Goal: Information Seeking & Learning: Learn about a topic

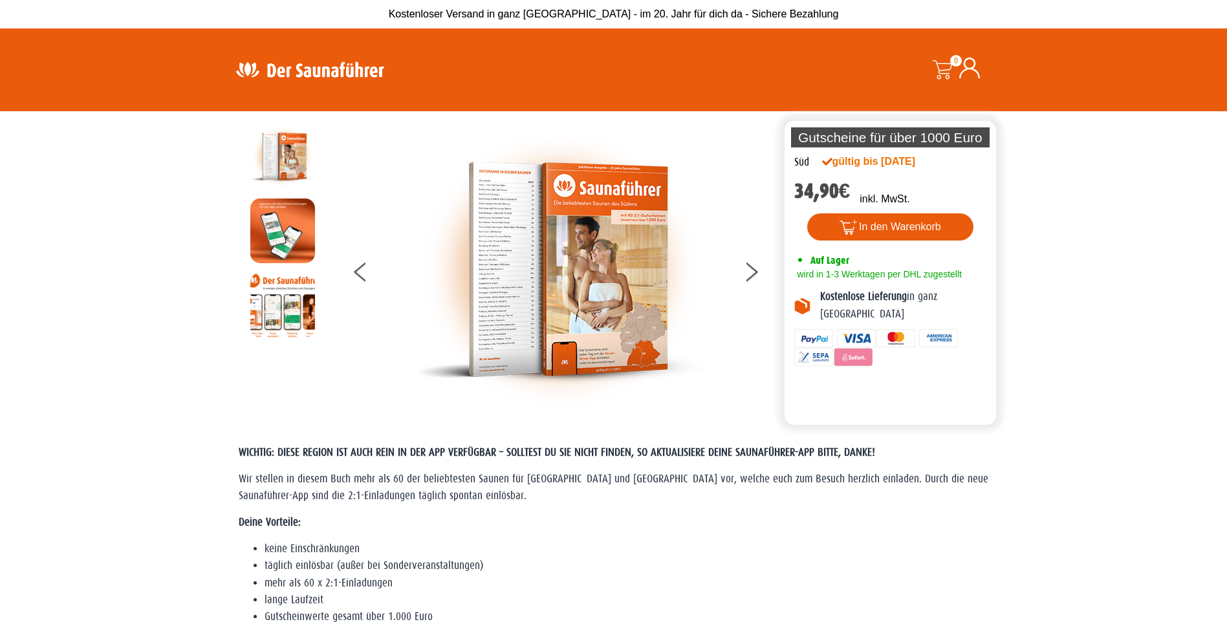
click at [555, 231] on img at bounding box center [559, 269] width 291 height 291
click at [749, 277] on button at bounding box center [759, 274] width 32 height 32
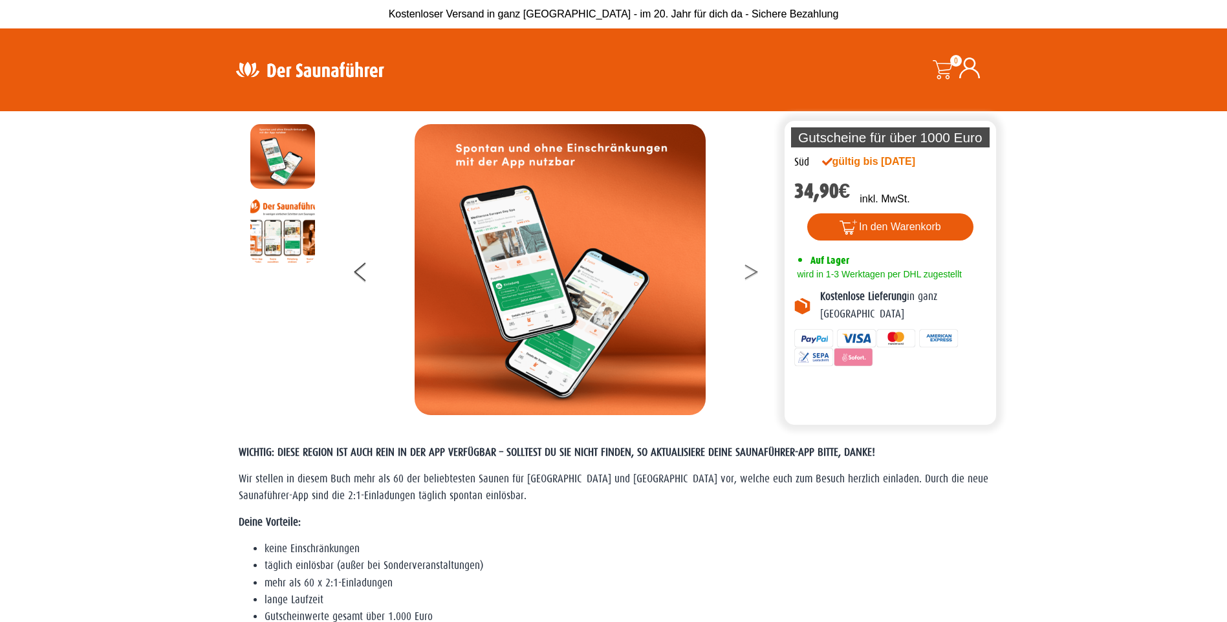
click at [749, 277] on button at bounding box center [759, 274] width 32 height 32
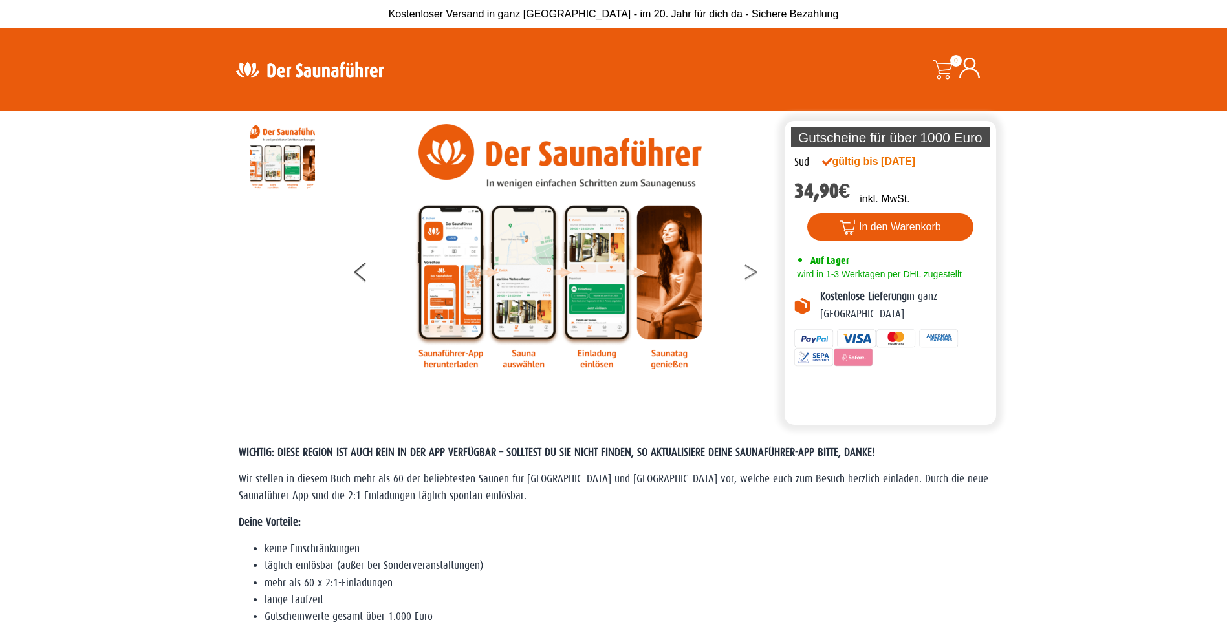
click at [749, 277] on button at bounding box center [759, 274] width 32 height 32
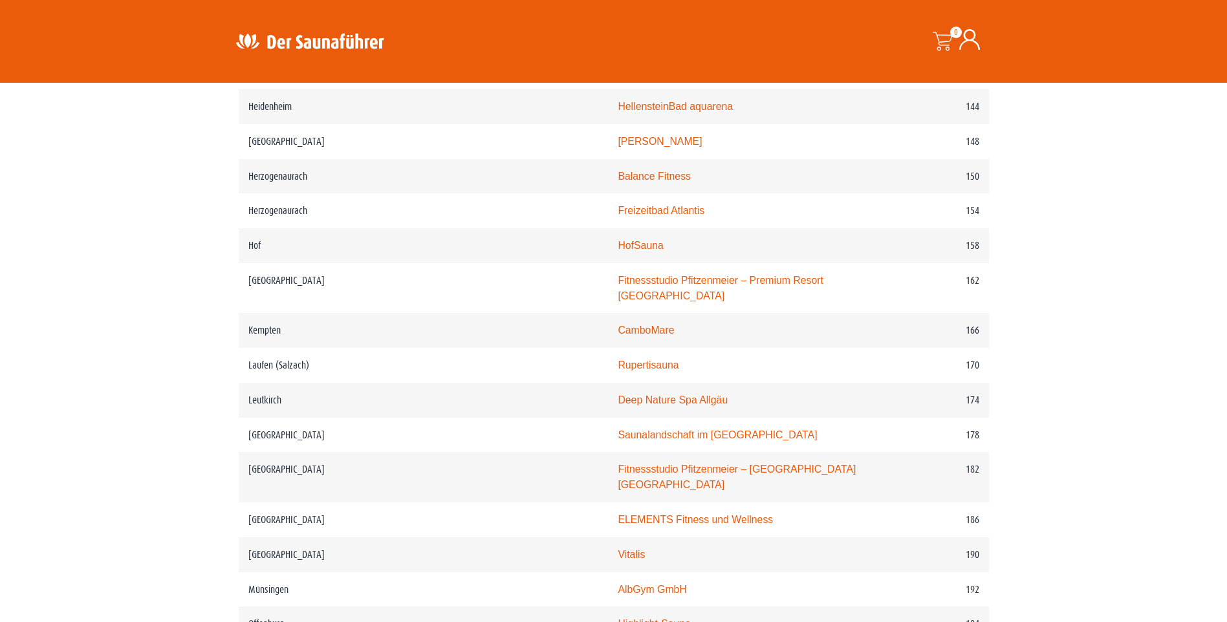
scroll to position [1789, 0]
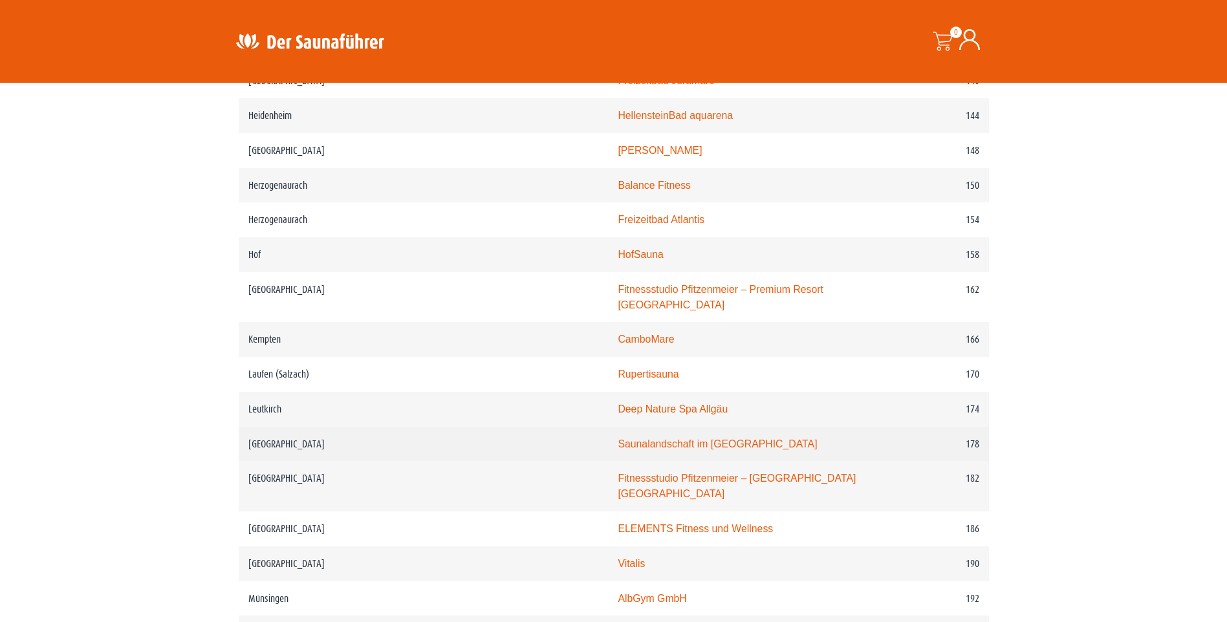
click at [726, 449] on link "Saunalandschaft im Stadionbad Ludwigsburg" at bounding box center [717, 443] width 199 height 11
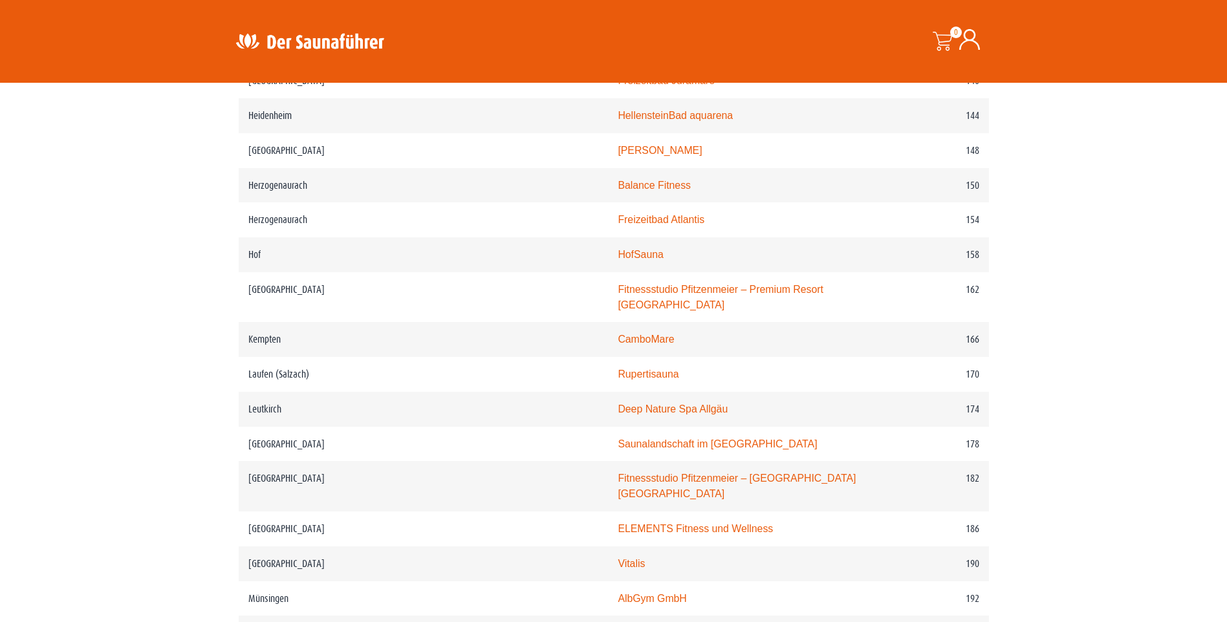
click at [1221, 217] on section "WICHTIG: DIESE REGION IST AUCH REIN IN DER APP VERFÜGBAR – SOLLTEST DU SIE NICH…" at bounding box center [613, 312] width 1227 height 3352
drag, startPoint x: 1236, startPoint y: 325, endPoint x: 1221, endPoint y: 217, distance: 109.0
click at [1221, 217] on section "WICHTIG: DIESE REGION IST AUCH REIN IN DER APP VERFÜGBAR – SOLLTEST DU SIE NICH…" at bounding box center [613, 312] width 1227 height 3352
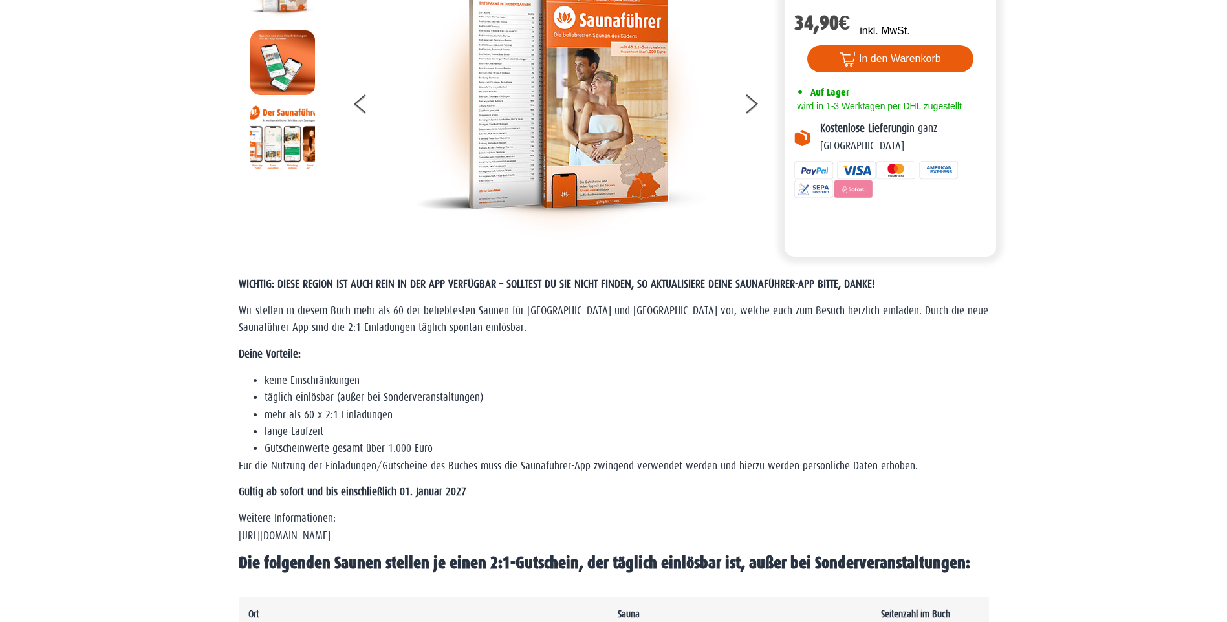
scroll to position [0, 0]
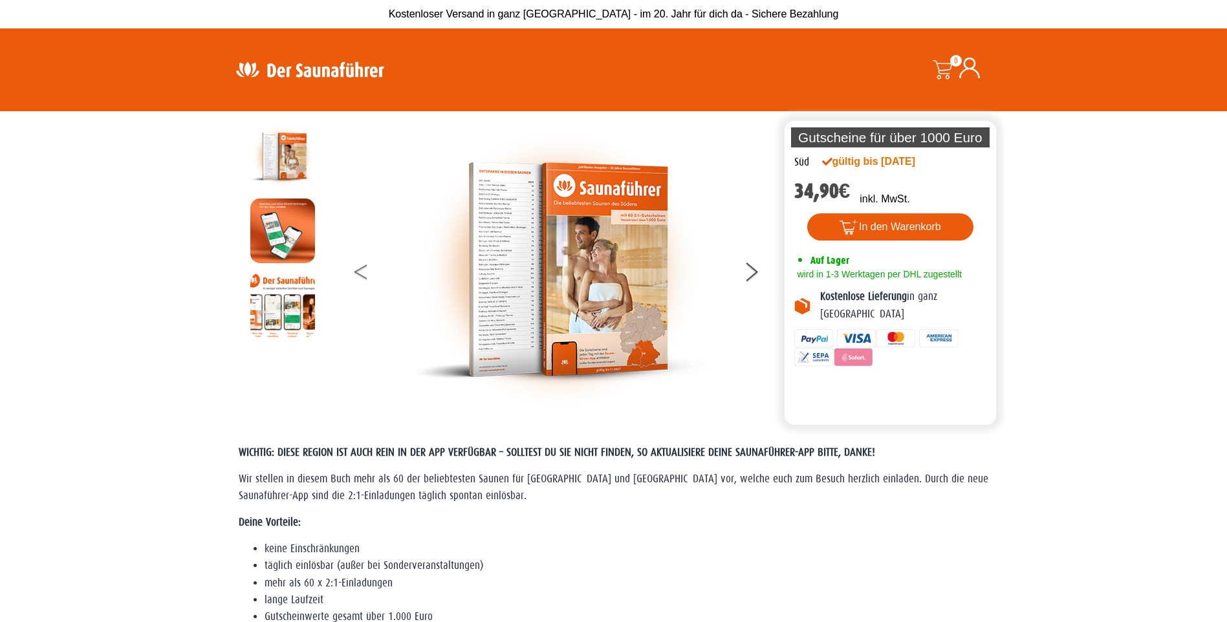
click at [369, 270] on button at bounding box center [370, 274] width 32 height 32
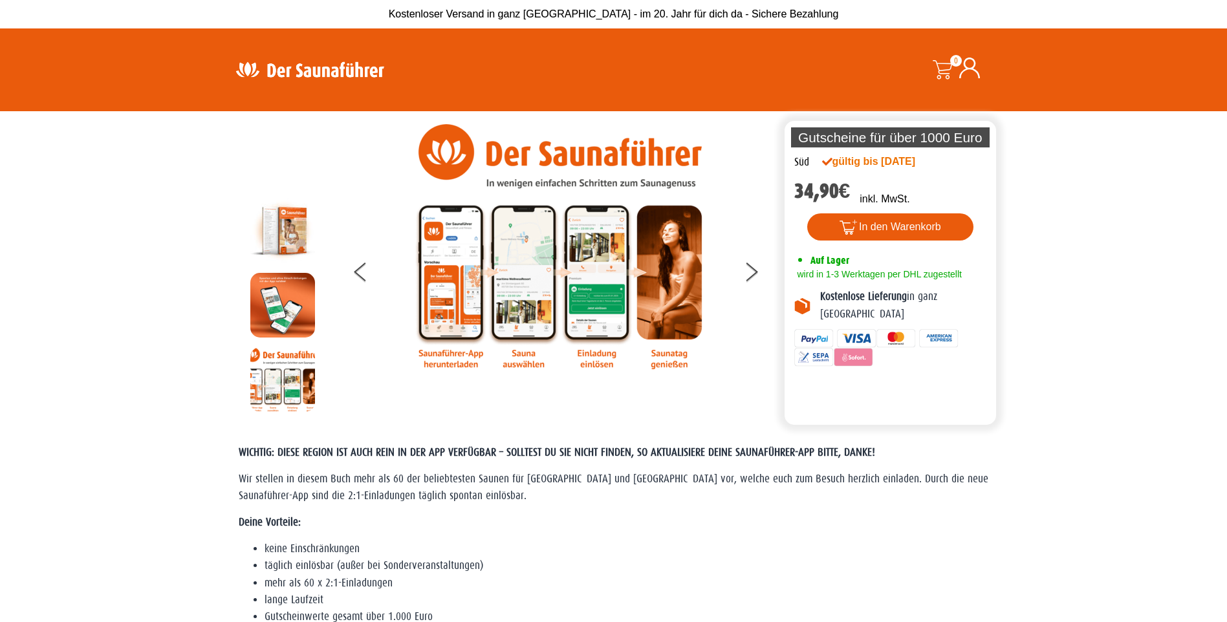
click at [522, 217] on img at bounding box center [559, 246] width 291 height 245
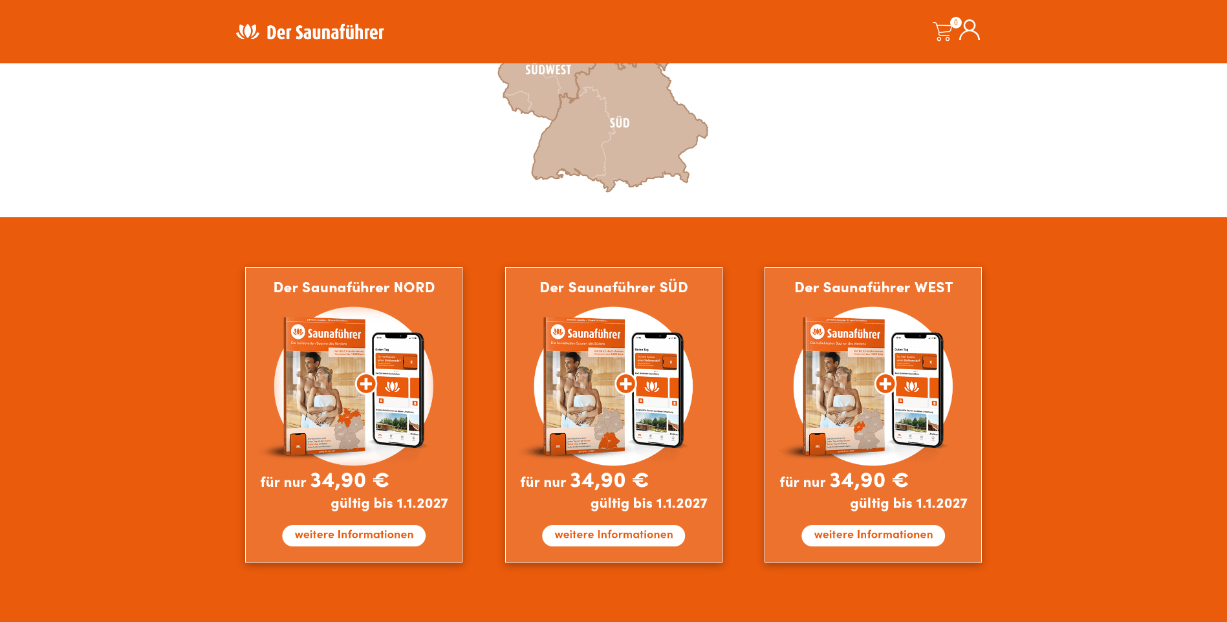
click at [1160, 194] on div ":root{--col-area-norm:#d4b8a3;--col-area-hovr:#ea5b0c;--col-bordr-reg:#b68d71;-…" at bounding box center [613, 31] width 1227 height 372
click at [550, 92] on icon at bounding box center [553, 65] width 110 height 111
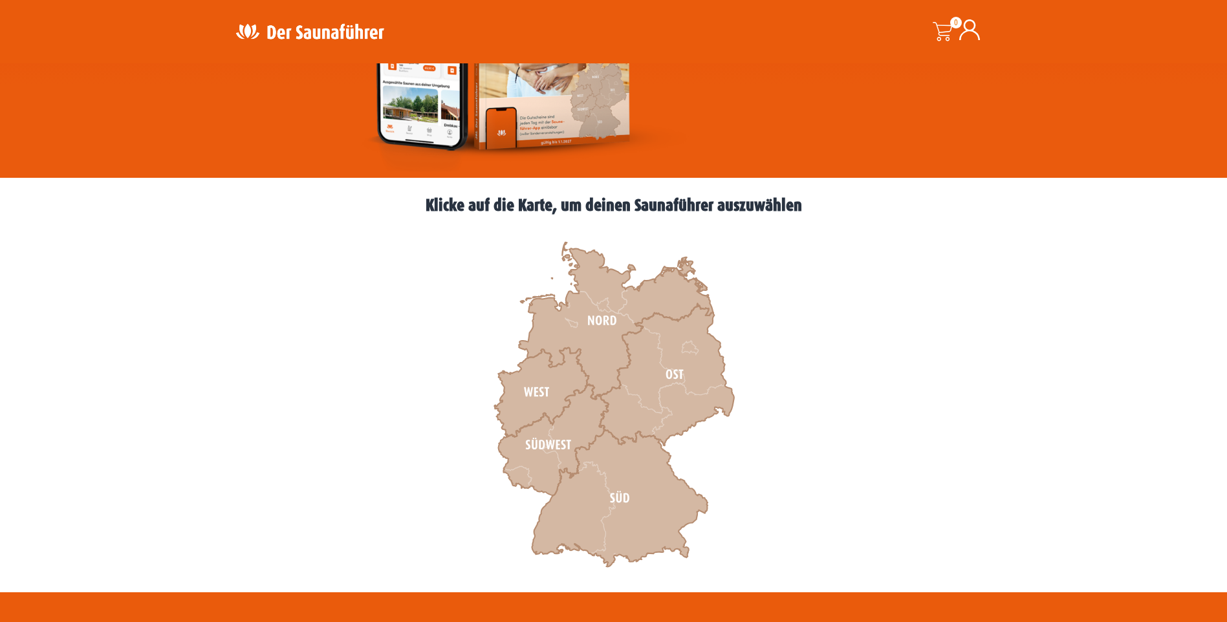
scroll to position [250, 0]
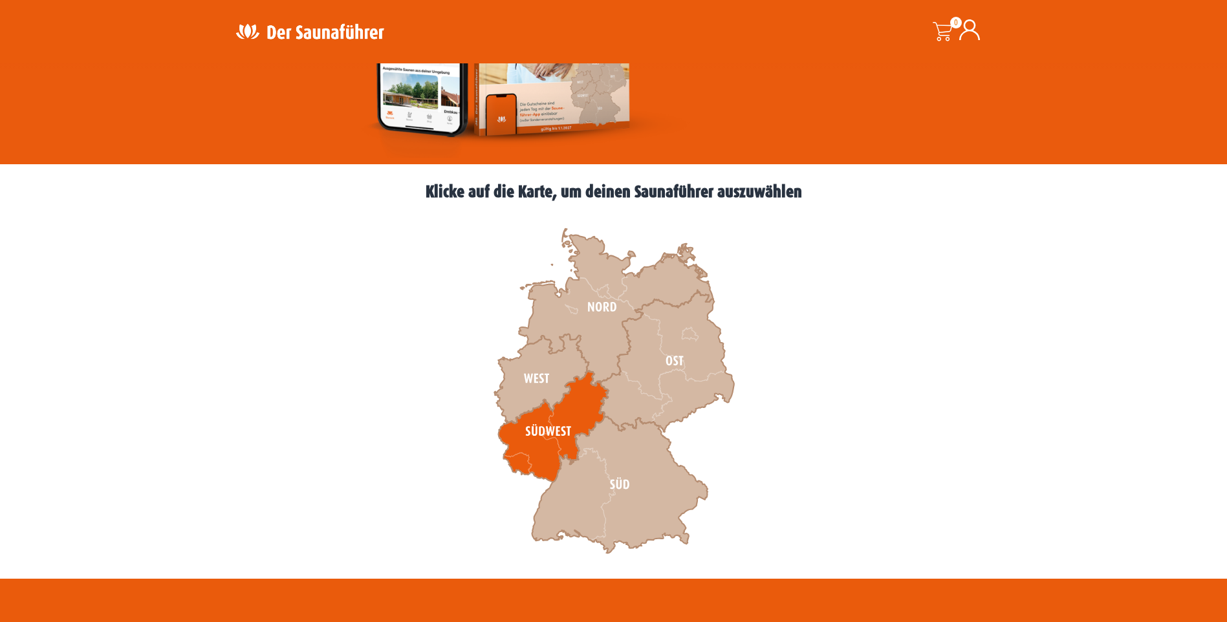
click at [562, 417] on icon at bounding box center [553, 426] width 110 height 111
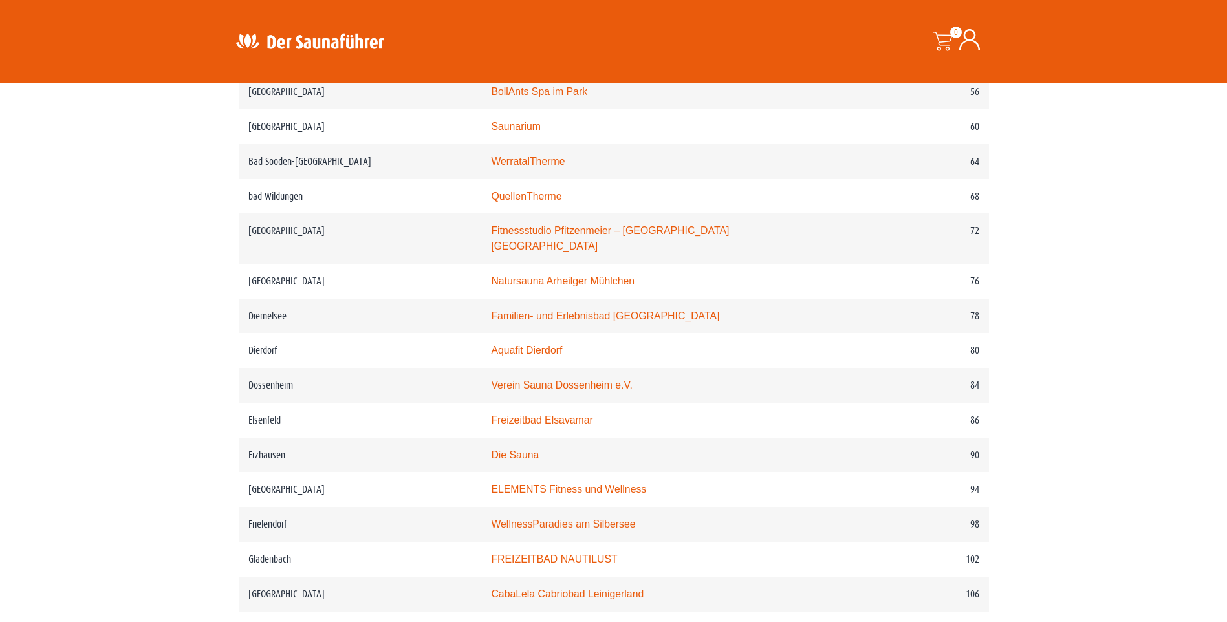
scroll to position [1088, 0]
